Goal: Task Accomplishment & Management: Use online tool/utility

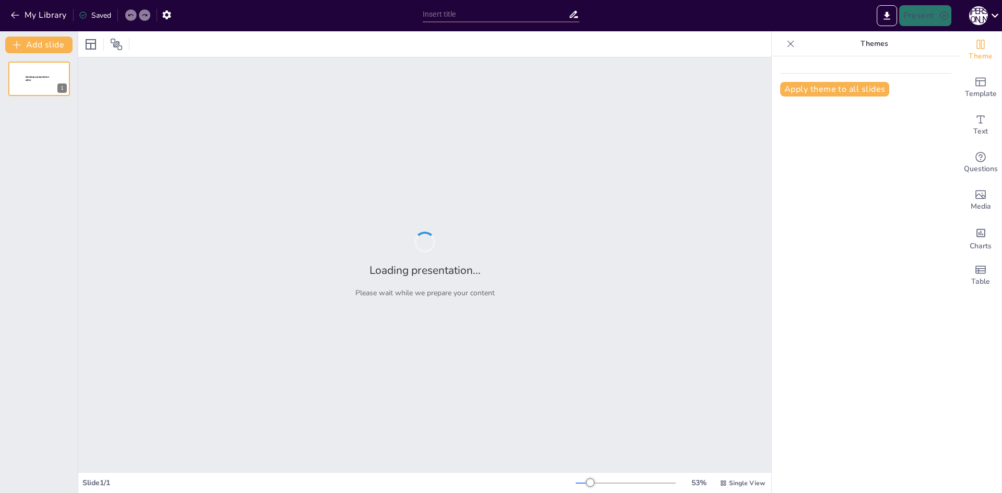
type input "Літні канікули в [GEOGRAPHIC_DATA]: Сімейні традиції та нові враження"
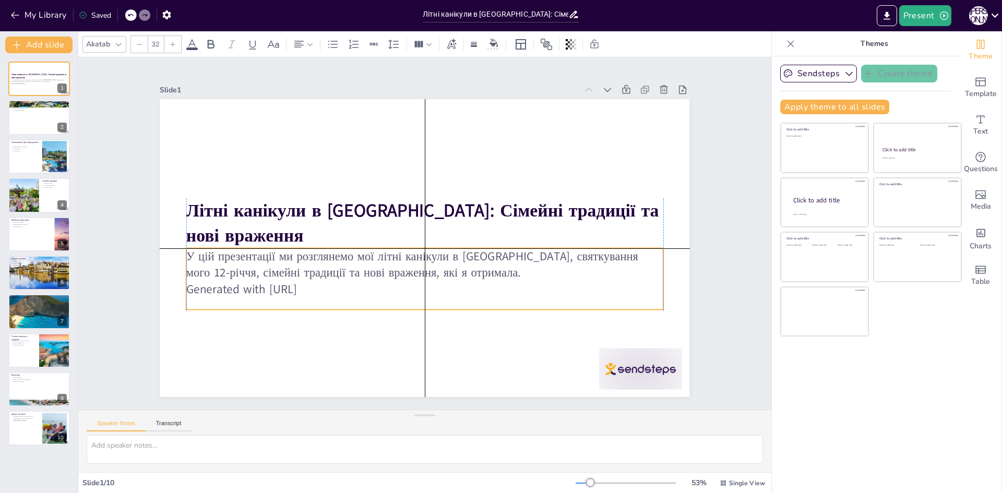
drag, startPoint x: 329, startPoint y: 249, endPoint x: 326, endPoint y: 258, distance: 9.4
click at [326, 258] on p "У цій презентації ми розглянемо мої літні канікули в Греції, святкування мого 1…" at bounding box center [397, 248] width 267 height 429
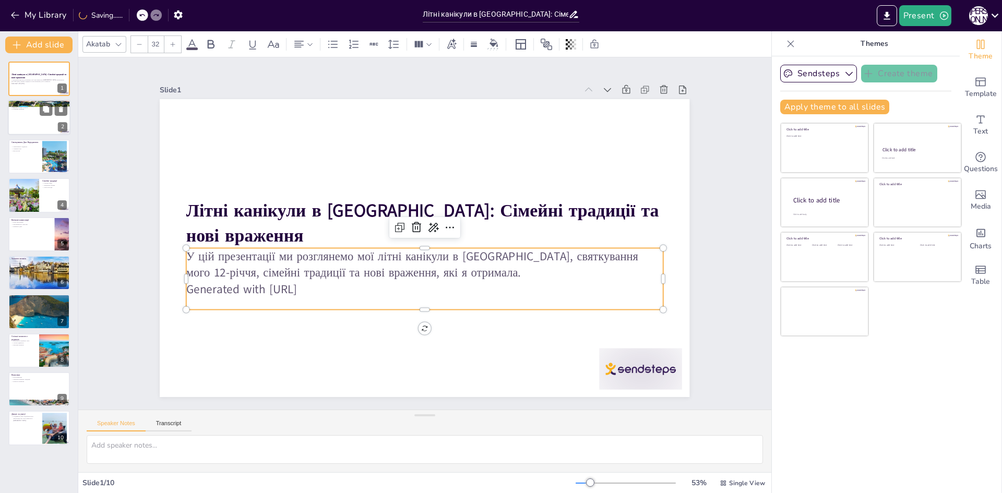
click at [24, 112] on div at bounding box center [39, 117] width 63 height 35
type textarea "Ця подорож до Греції залишила незабутні враження, оскільки я відкрила для себе …"
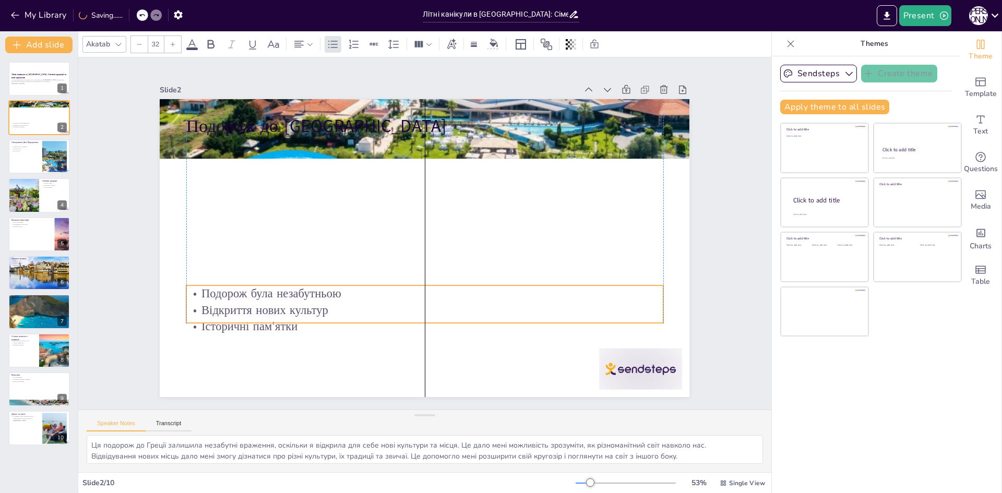
drag, startPoint x: 225, startPoint y: 157, endPoint x: 224, endPoint y: 304, distance: 147.1
click at [224, 304] on p "Відкриття нових культур" at bounding box center [424, 310] width 477 height 17
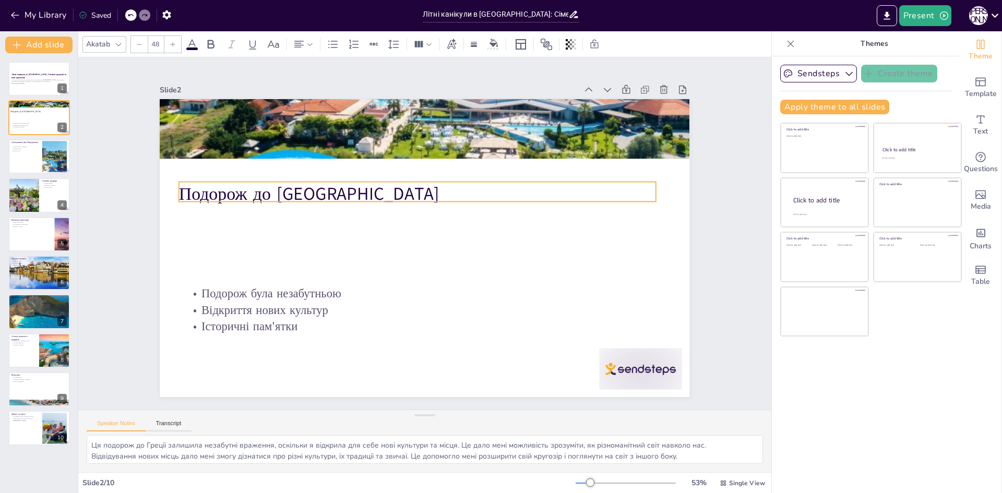
drag, startPoint x: 226, startPoint y: 125, endPoint x: 219, endPoint y: 192, distance: 68.2
click at [219, 192] on p "Подорож до Греції" at bounding box center [421, 194] width 477 height 75
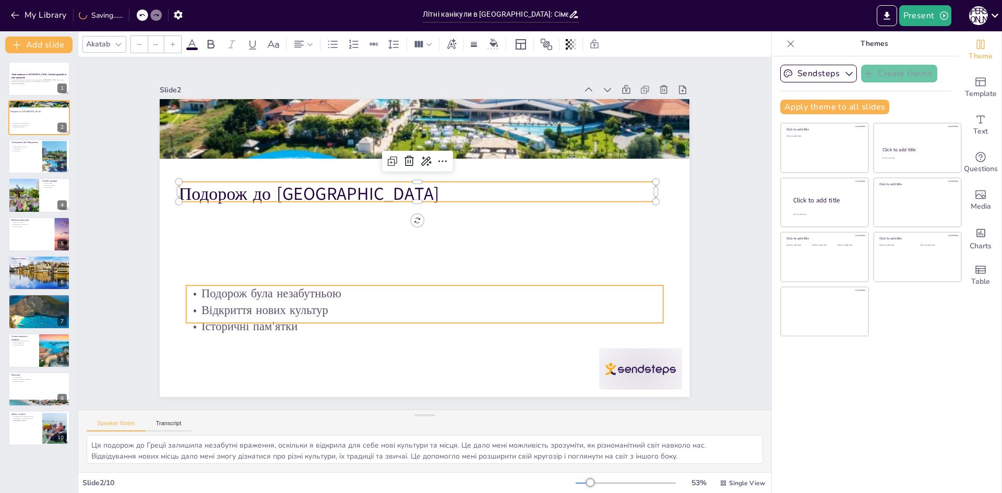
type input "32"
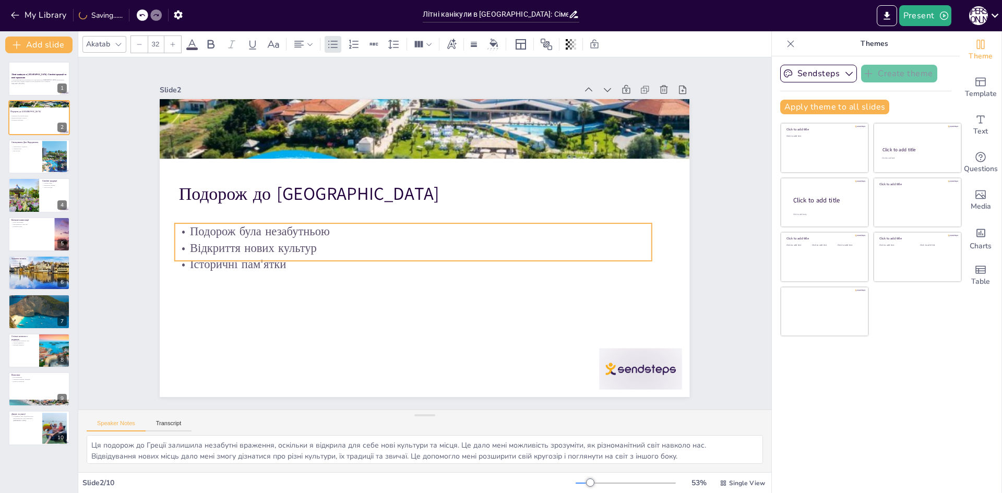
drag, startPoint x: 235, startPoint y: 290, endPoint x: 223, endPoint y: 248, distance: 43.3
click at [223, 248] on p "Відкриття нових культур" at bounding box center [412, 247] width 476 height 66
click at [30, 162] on div at bounding box center [39, 156] width 63 height 35
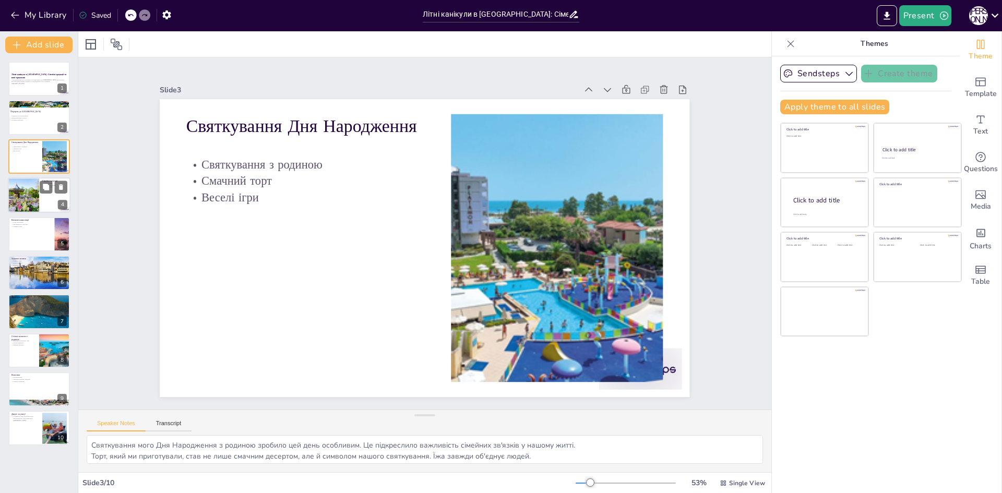
click at [18, 194] on div at bounding box center [23, 194] width 41 height 35
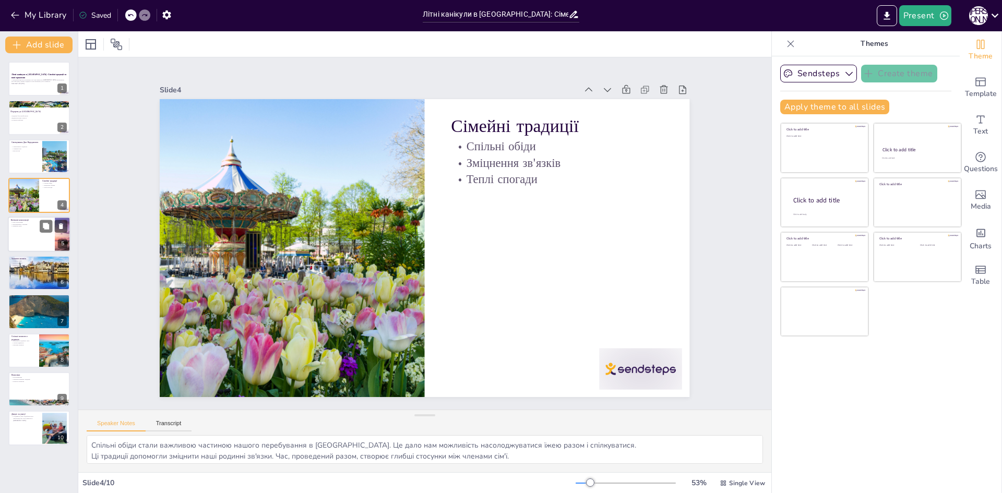
click at [25, 220] on p "Квіткові композиції" at bounding box center [31, 219] width 41 height 3
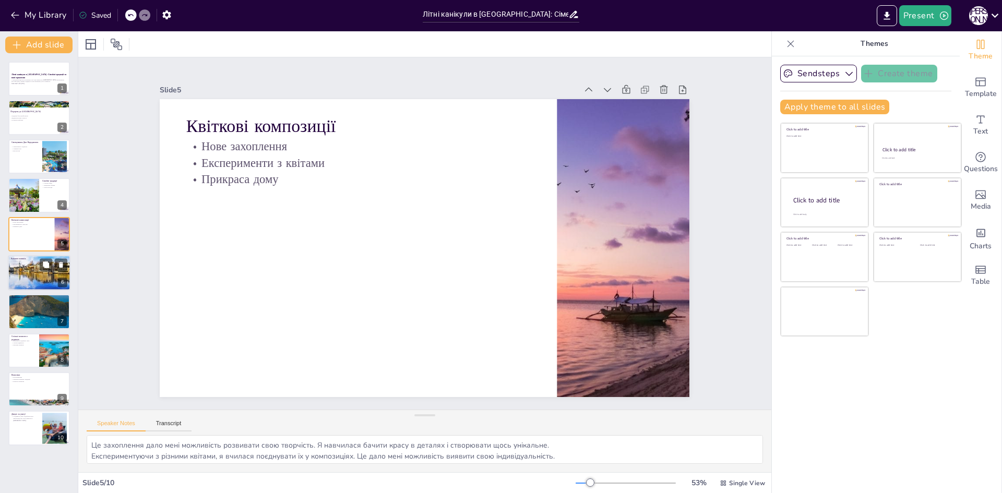
click at [21, 269] on div at bounding box center [39, 273] width 63 height 42
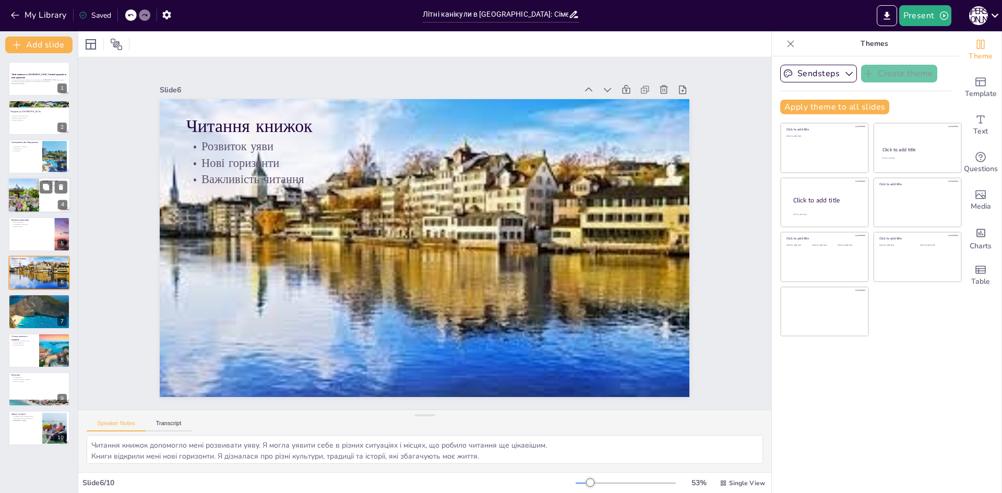
click at [25, 198] on div at bounding box center [23, 194] width 41 height 35
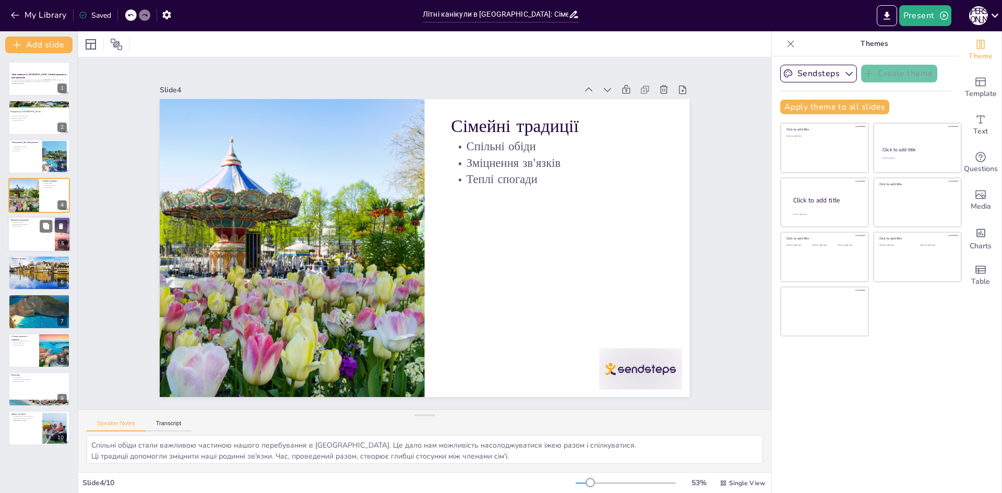
click at [26, 233] on div at bounding box center [39, 233] width 63 height 35
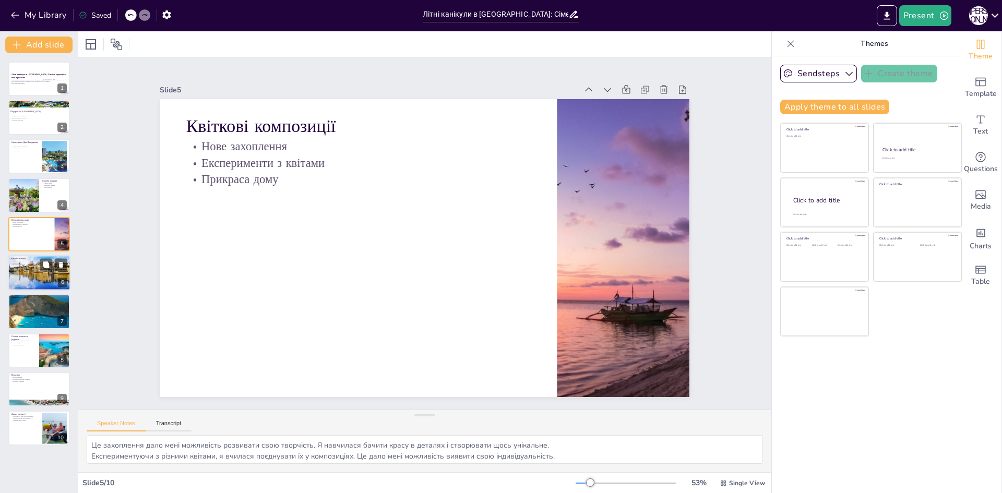
click at [33, 273] on div at bounding box center [39, 273] width 63 height 42
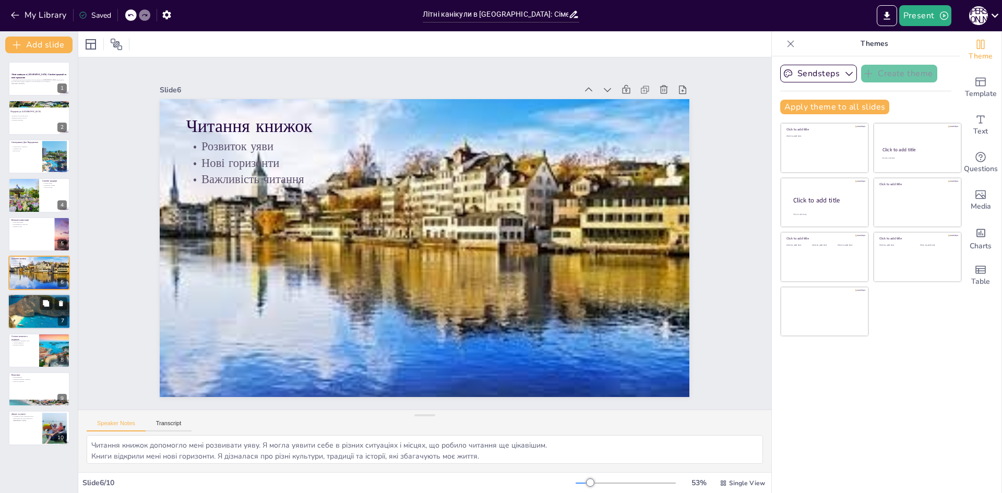
click at [26, 306] on div at bounding box center [39, 312] width 63 height 42
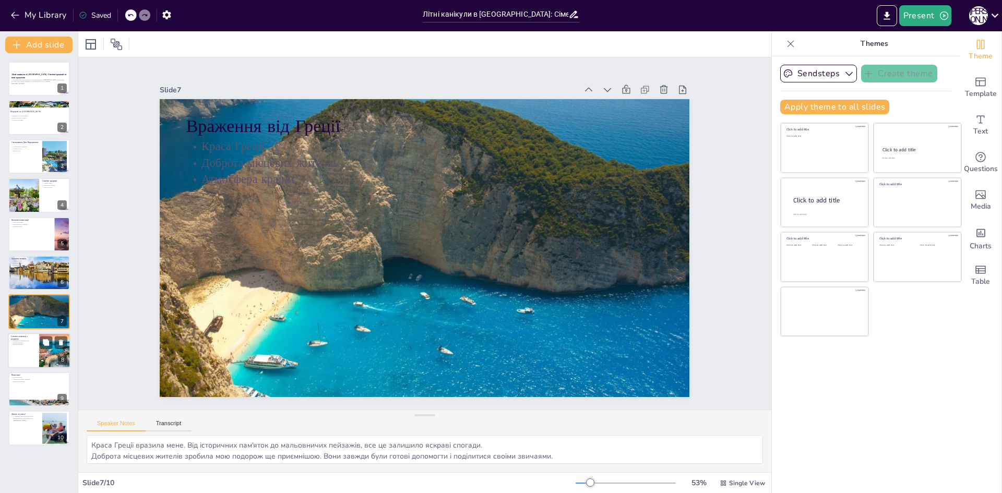
click at [19, 346] on div at bounding box center [39, 350] width 63 height 35
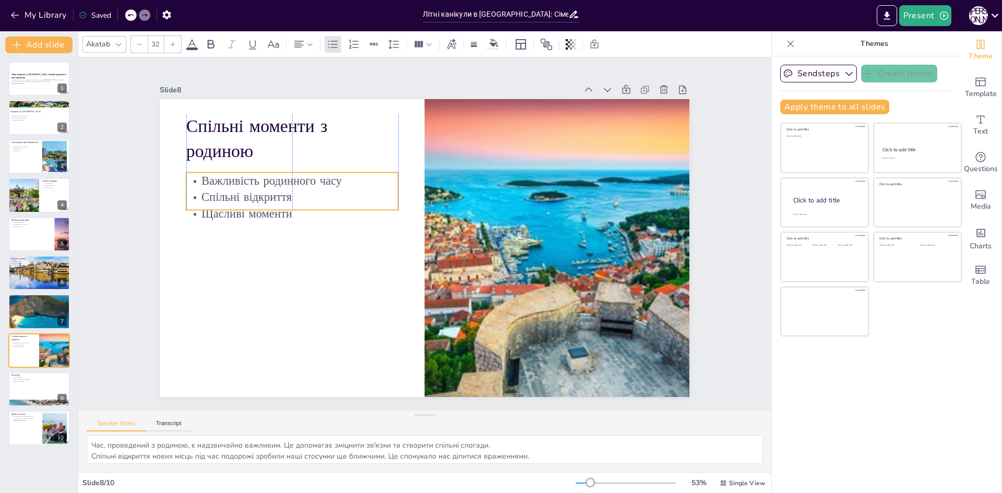
drag, startPoint x: 244, startPoint y: 167, endPoint x: 240, endPoint y: 184, distance: 17.5
click at [240, 184] on p "Важливість родинного часу" at bounding box center [298, 167] width 212 height 39
click at [39, 388] on div at bounding box center [39, 388] width 63 height 35
type textarea "Нові враження, отримані під час подорожі, допомогли мені зрозуміти, як важливо …"
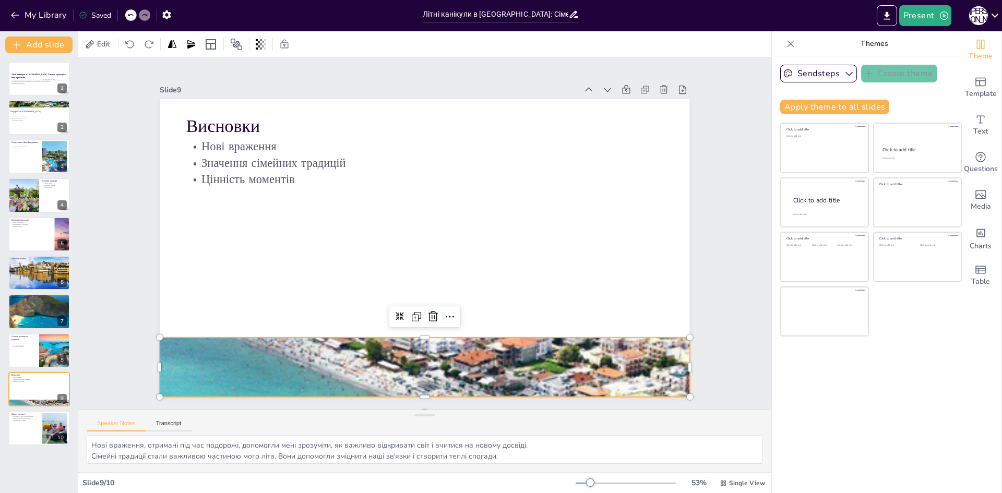
click at [309, 351] on div at bounding box center [424, 367] width 529 height 352
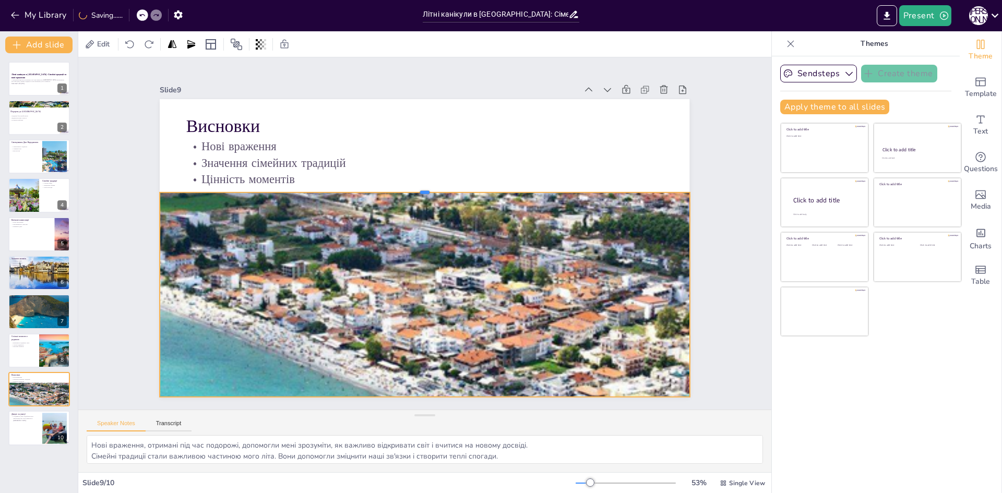
drag, startPoint x: 411, startPoint y: 331, endPoint x: 416, endPoint y: 186, distance: 145.1
click at [416, 186] on div at bounding box center [424, 188] width 529 height 8
click at [713, 179] on div "Slide 1 Літні канікули в Греції: Сімейні традиції та нові враження У цій презен…" at bounding box center [425, 233] width 726 height 423
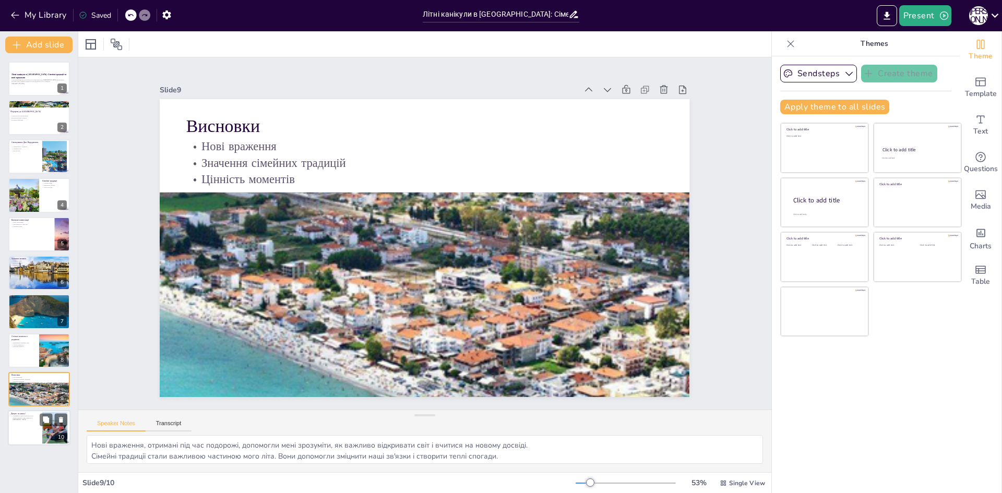
click at [26, 422] on div at bounding box center [39, 428] width 63 height 35
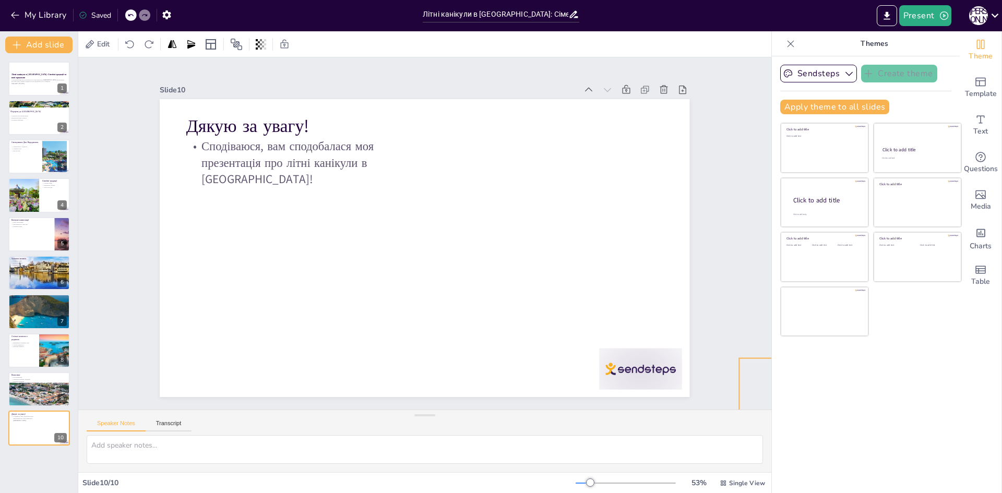
drag, startPoint x: 556, startPoint y: 211, endPoint x: 844, endPoint y: 453, distance: 376.2
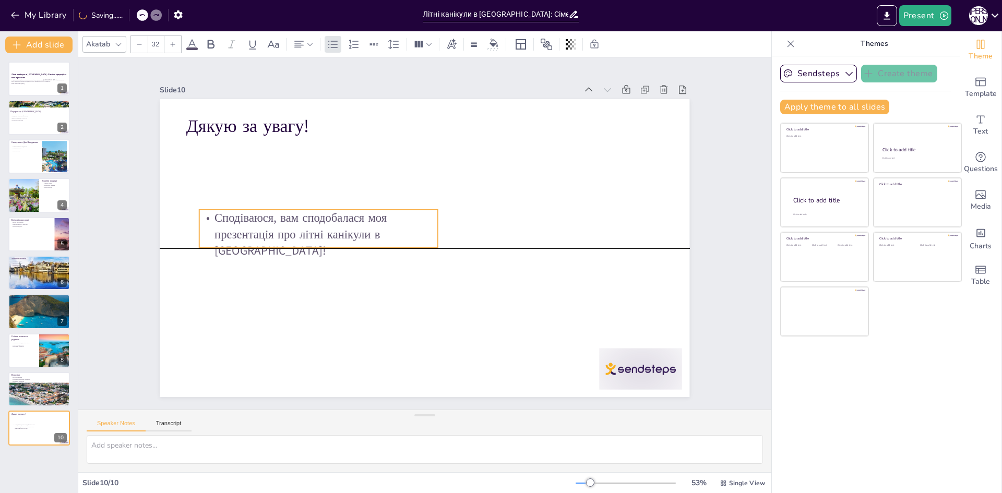
drag, startPoint x: 331, startPoint y: 151, endPoint x: 344, endPoint y: 219, distance: 69.1
click at [397, 219] on p "Сподіваюся, вам сподобалася моя презентація про літні канікули в Греції!" at bounding box center [495, 154] width 196 height 210
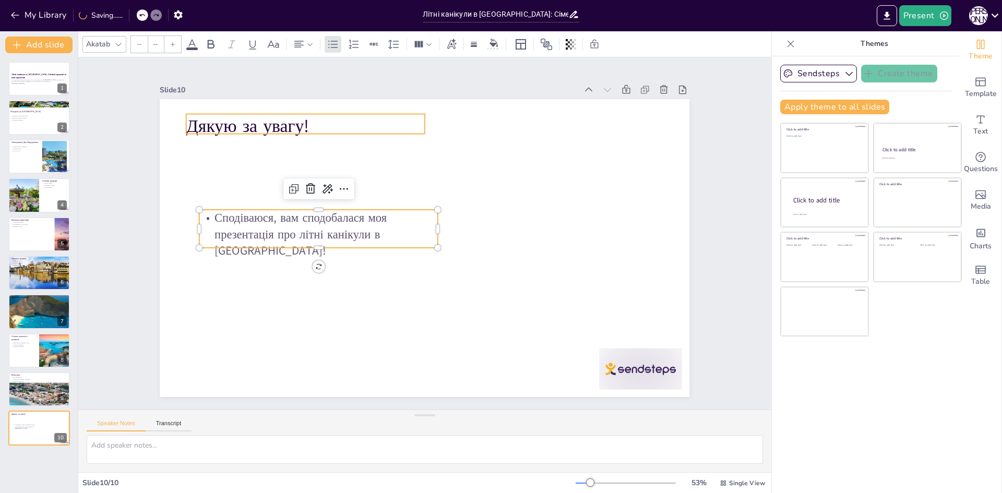
type input "48"
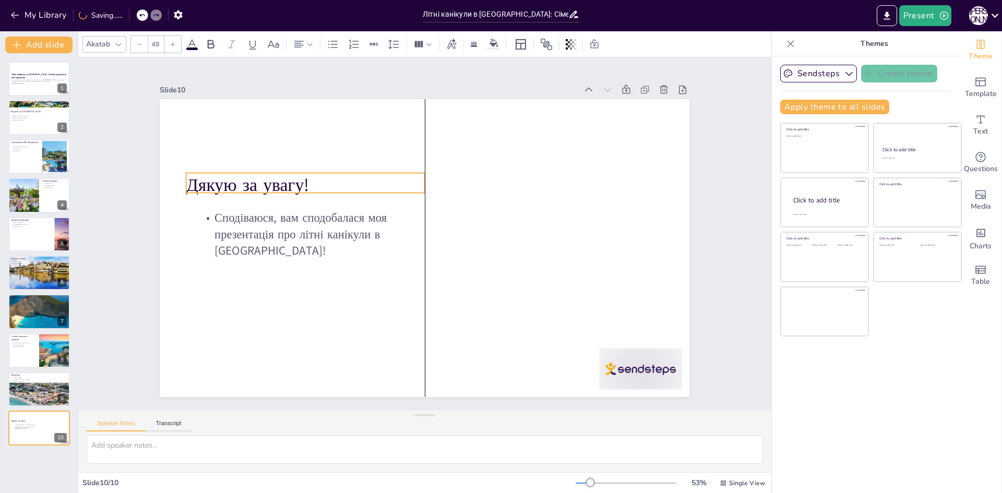
drag, startPoint x: 294, startPoint y: 125, endPoint x: 295, endPoint y: 184, distance: 59.0
click at [295, 184] on p "Дякую за увагу!" at bounding box center [305, 185] width 238 height 25
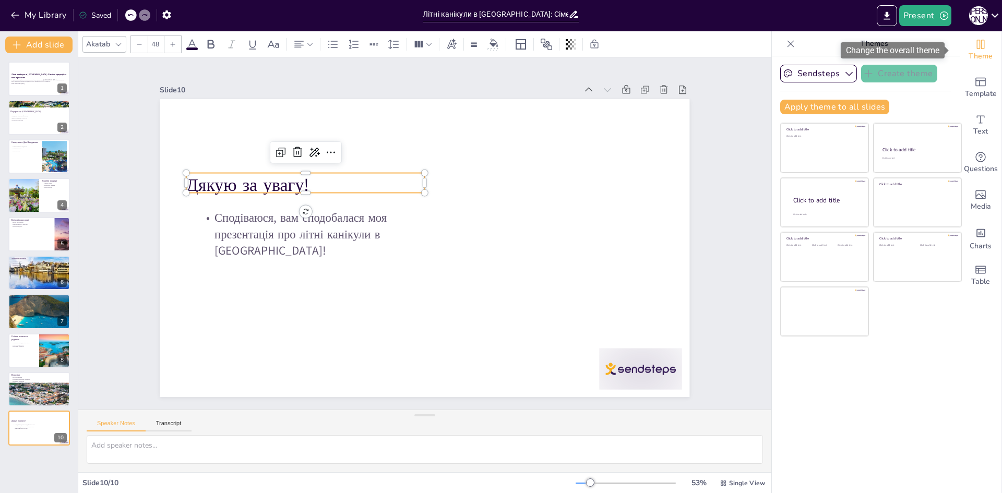
click at [970, 55] on span "Theme" at bounding box center [980, 56] width 24 height 11
click at [787, 44] on icon at bounding box center [790, 43] width 7 height 7
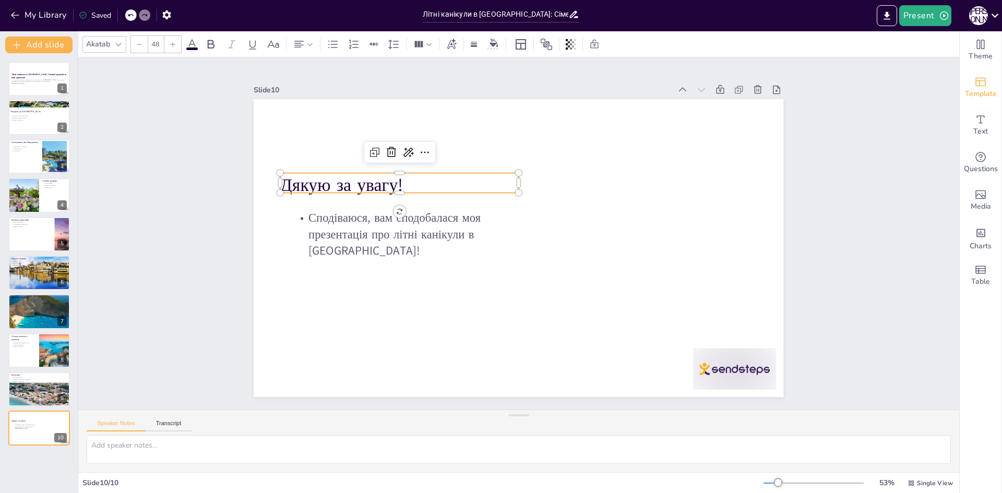
click at [977, 90] on span "Template" at bounding box center [981, 93] width 32 height 11
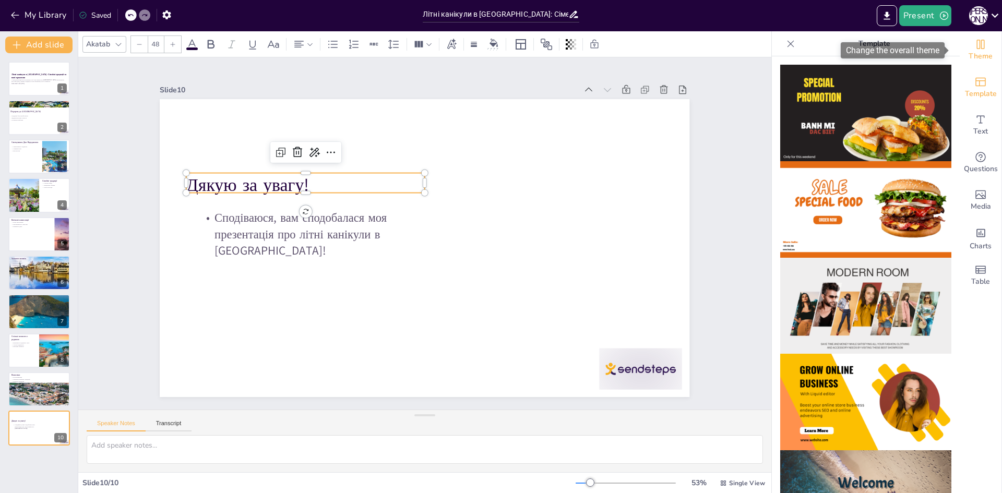
click at [968, 51] on span "Theme" at bounding box center [980, 56] width 24 height 11
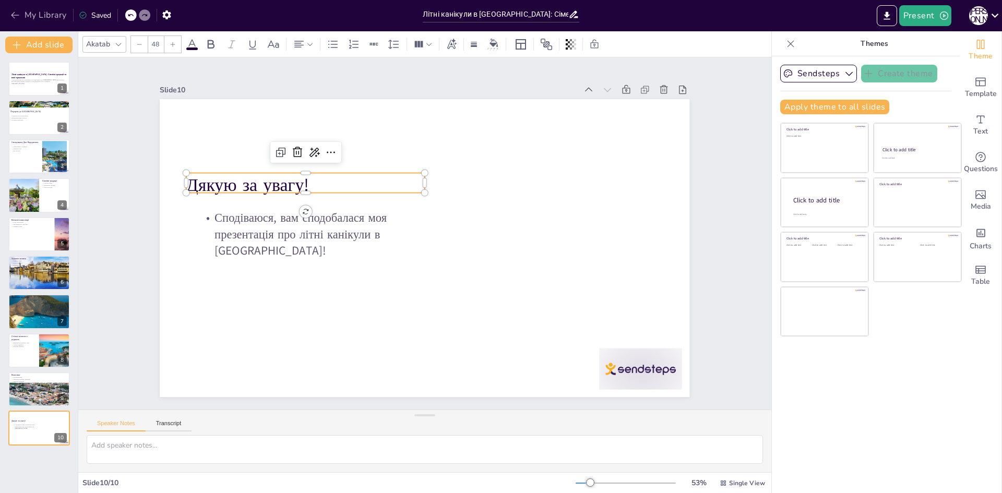
click at [30, 10] on button "My Library" at bounding box center [39, 15] width 63 height 17
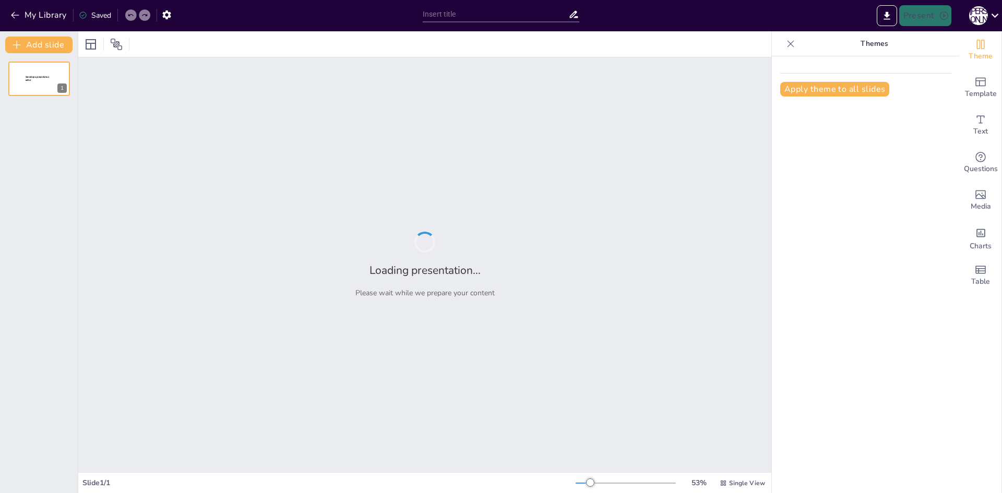
type input "Літні канікули в Греції: Сімейні традиції та нові враження"
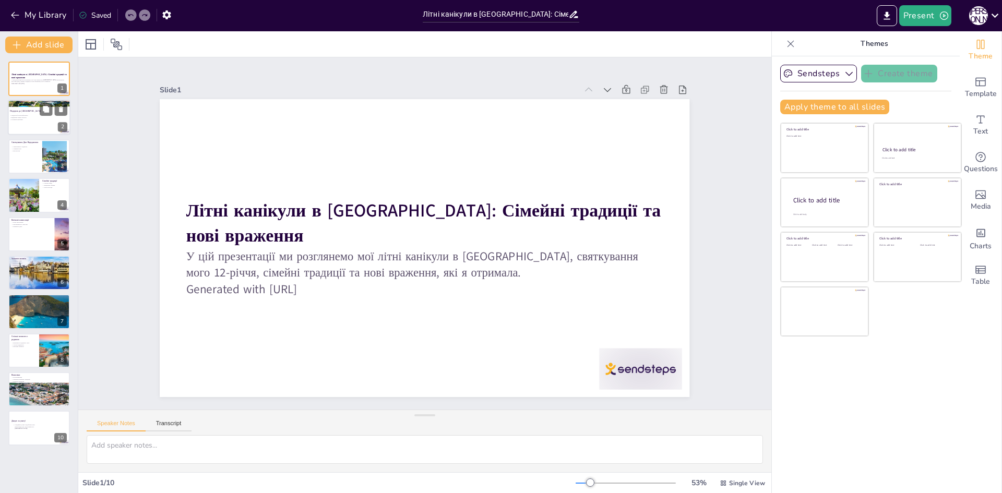
click at [31, 124] on div at bounding box center [39, 117] width 63 height 35
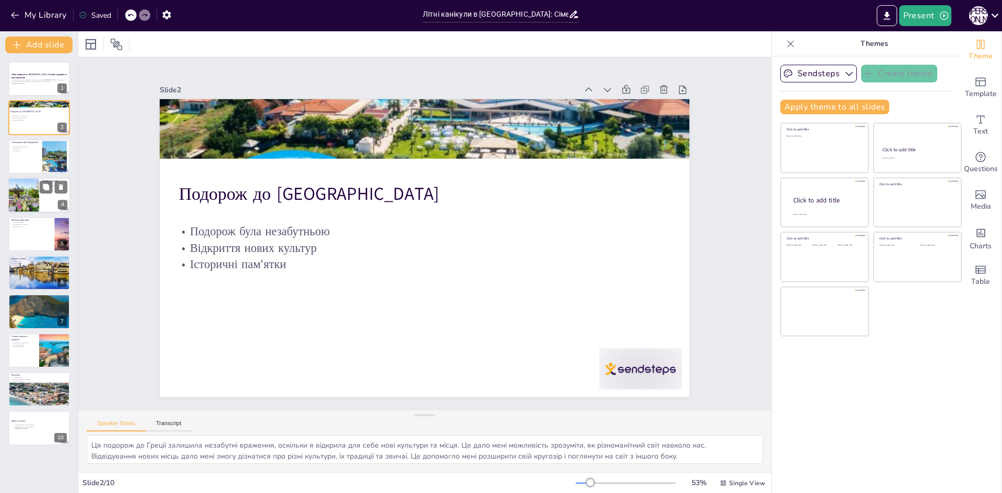
click at [24, 188] on div at bounding box center [23, 194] width 41 height 35
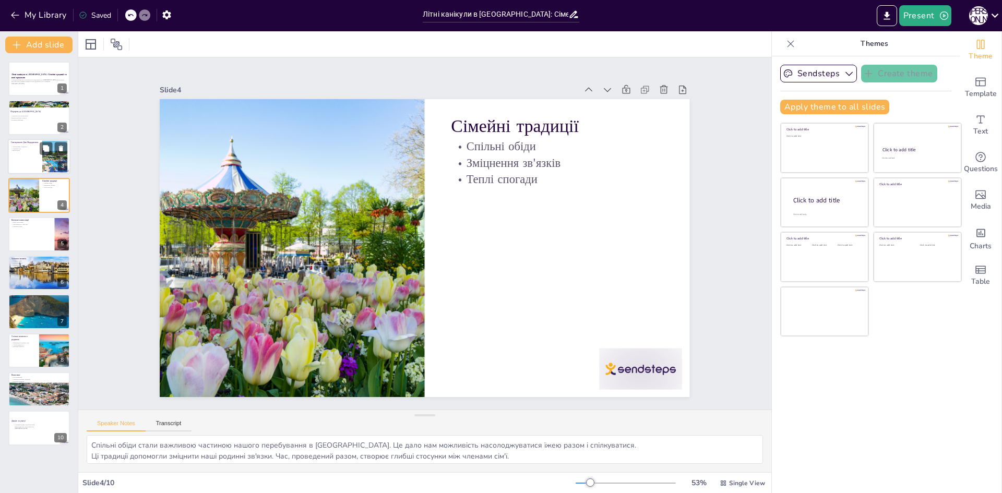
click at [21, 160] on div at bounding box center [39, 156] width 63 height 35
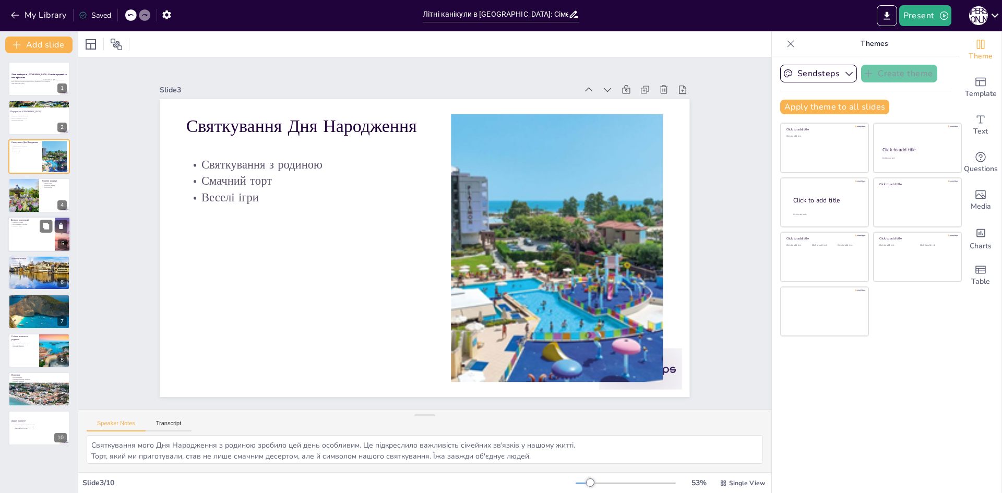
click at [26, 219] on p "Квіткові композиції" at bounding box center [31, 219] width 41 height 3
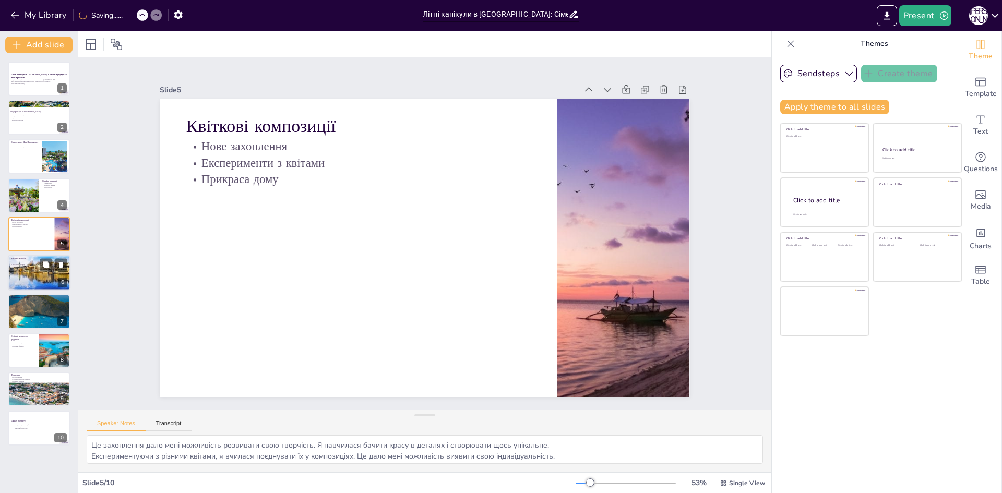
drag, startPoint x: 27, startPoint y: 252, endPoint x: 21, endPoint y: 257, distance: 7.8
click at [27, 252] on div "Літні канікули в Греції: Сімейні традиції та нові враження У цій презентації ми…" at bounding box center [39, 254] width 78 height 384
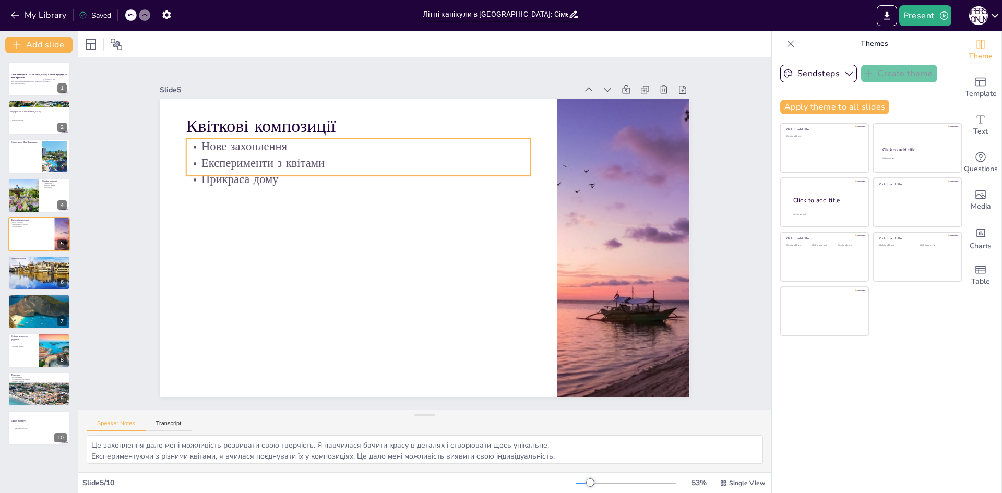
click at [311, 152] on p "Експерименти з квітами" at bounding box center [432, 137] width 243 height 267
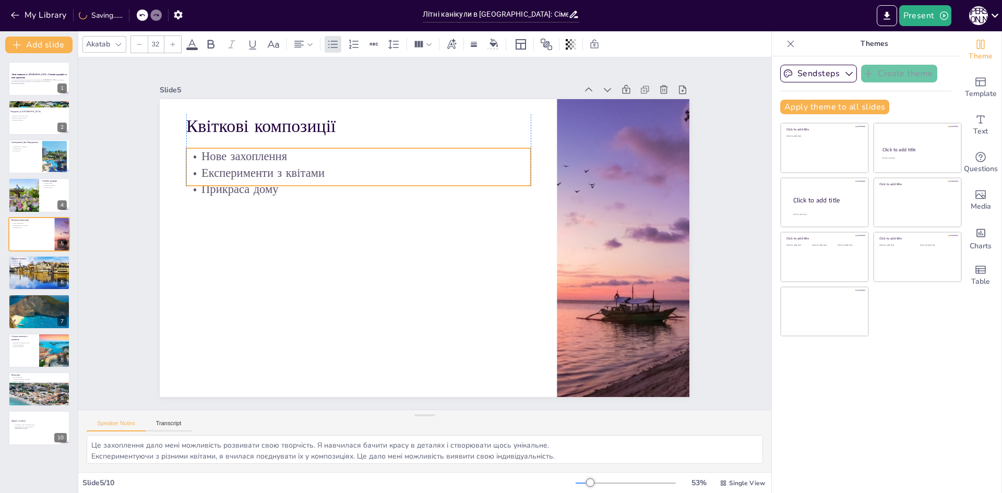
click at [214, 170] on p "Експерименти з квітами" at bounding box center [380, 155] width 332 height 122
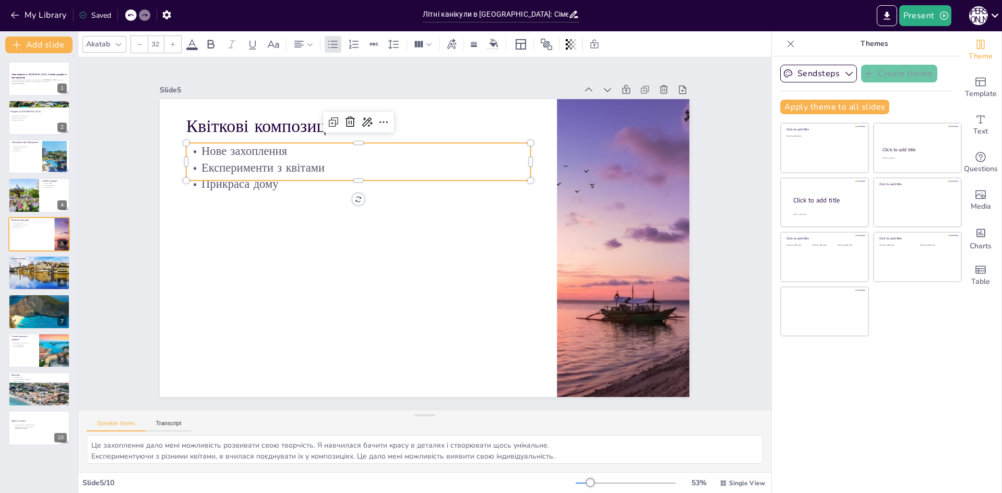
drag, startPoint x: 185, startPoint y: 155, endPoint x: 189, endPoint y: 170, distance: 15.7
click at [221, 154] on p "Нове захоплення" at bounding box center [387, 135] width 332 height 122
click at [203, 170] on p "Експерименти з квітами" at bounding box center [373, 155] width 340 height 88
click at [200, 186] on p "Прикраса дому" at bounding box center [370, 171] width 340 height 88
drag, startPoint x: 19, startPoint y: 298, endPoint x: 24, endPoint y: 300, distance: 5.8
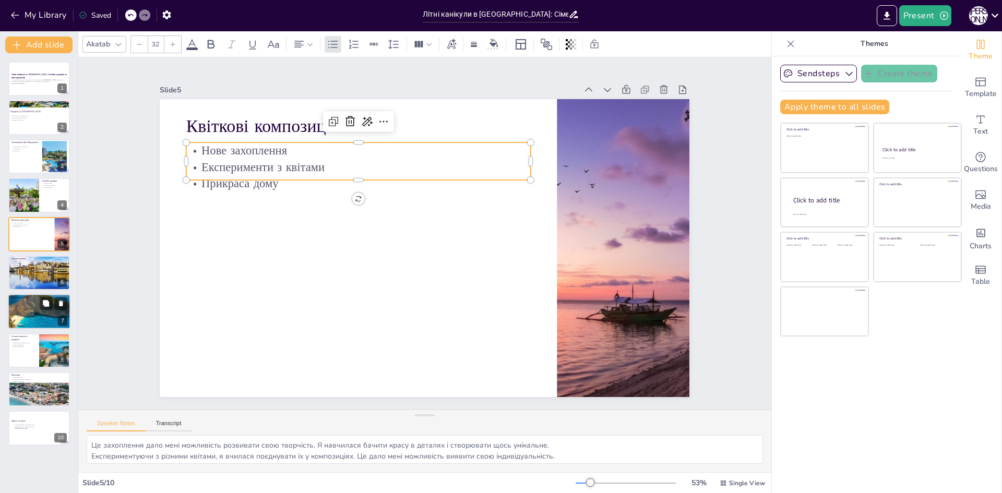
click at [20, 294] on div "Враження від Греції Краса Греції Доброта місцевих жителів Атмосфера країни" at bounding box center [39, 294] width 63 height 0
type textarea "Краса Греції вразила мене. Від історичних пам'яток до мальовничих пейзажів, все…"
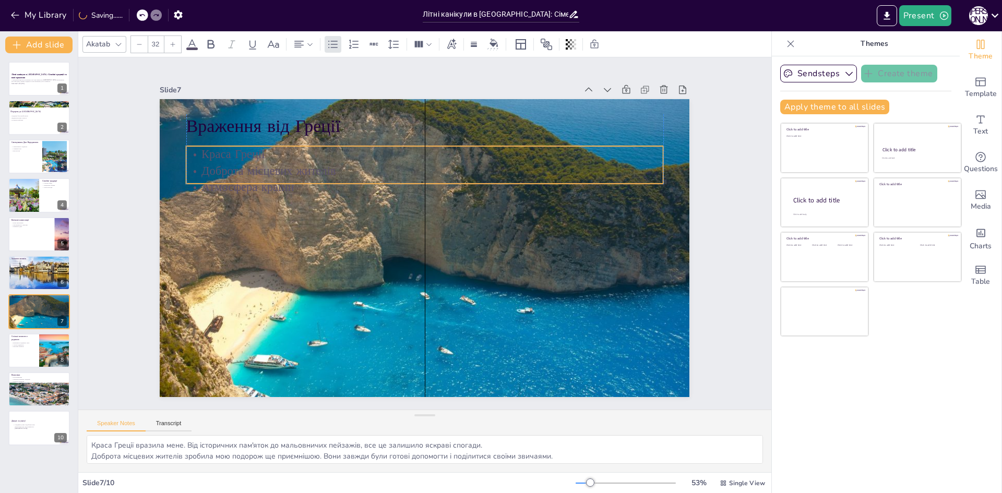
drag, startPoint x: 192, startPoint y: 161, endPoint x: 195, endPoint y: 168, distance: 8.2
click at [203, 168] on p "Доброта місцевих жителів" at bounding box center [438, 172] width 470 height 115
